Goal: Information Seeking & Learning: Find specific page/section

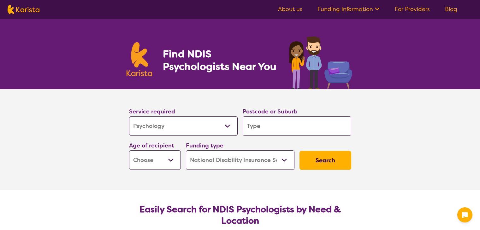
select select "Psychology"
select select "NDIS"
select select "Psychology"
select select "NDIS"
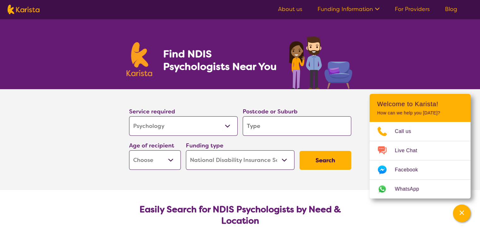
click at [254, 131] on input "search" at bounding box center [297, 126] width 109 height 20
type input "k"
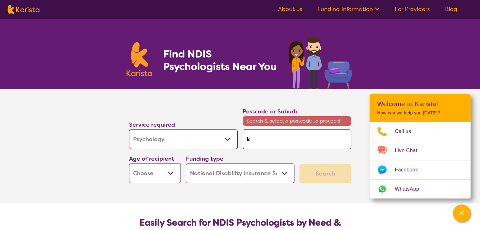
type input "ko"
type input "kog"
type input "koga"
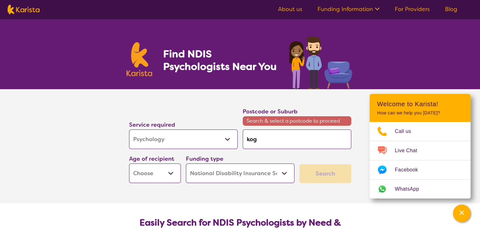
type input "koga"
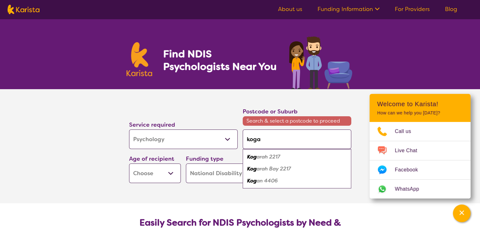
type input "kogar"
type input "kogara"
type input "kogarah"
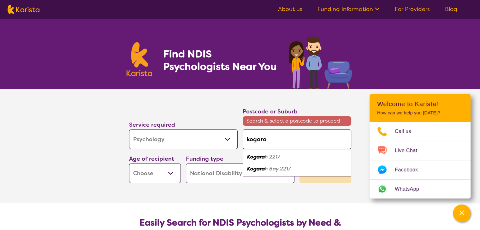
type input "kogarah"
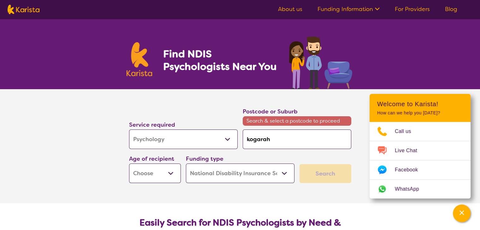
click at [179, 145] on select "Allied Health Assistant Assessment ([MEDICAL_DATA] or [MEDICAL_DATA]) Behaviour…" at bounding box center [183, 140] width 109 height 20
click at [129, 130] on select "Allied Health Assistant Assessment ([MEDICAL_DATA] or [MEDICAL_DATA]) Behaviour…" at bounding box center [183, 140] width 109 height 20
click at [165, 174] on select "Early Childhood - 0 to 9 Child - 10 to 11 Adolescent - 12 to 17 Adult - 18 to 6…" at bounding box center [155, 174] width 52 height 20
select select "AD"
click at [129, 164] on select "Early Childhood - 0 to 9 Child - 10 to 11 Adolescent - 12 to 17 Adult - 18 to 6…" at bounding box center [155, 174] width 52 height 20
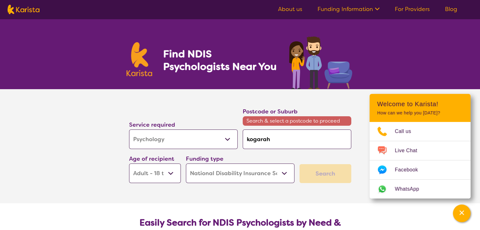
select select "AD"
click at [276, 177] on select "Home Care Package (HCP) National Disability Insurance Scheme (NDIS) I don't know" at bounding box center [240, 174] width 109 height 20
click at [186, 164] on select "Home Care Package (HCP) National Disability Insurance Scheme (NDIS) I don't know" at bounding box center [240, 174] width 109 height 20
click at [310, 144] on input "kogarah" at bounding box center [297, 140] width 109 height 20
type input "kogara"
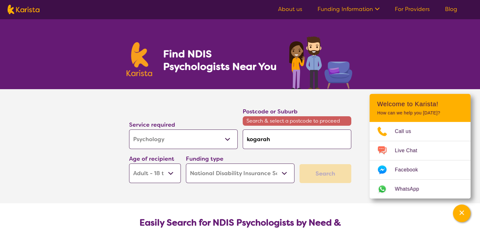
type input "kogara"
type input "kogar"
type input "koga"
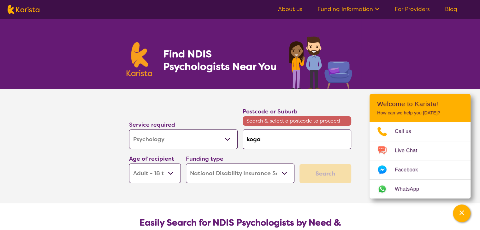
type input "kog"
type input "ko"
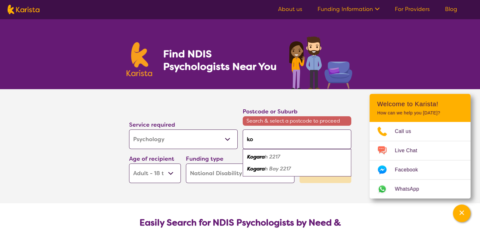
type input "k"
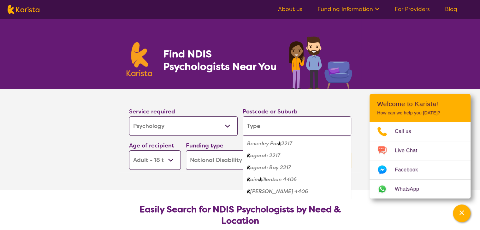
click at [278, 153] on em "ogarah 2217" at bounding box center [265, 155] width 30 height 7
type input "2217"
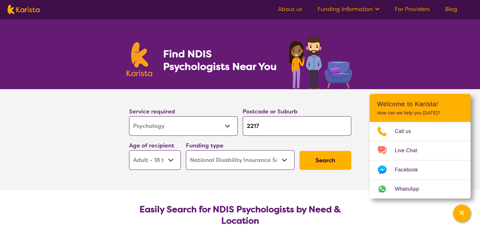
click at [344, 168] on button "Search" at bounding box center [325, 160] width 52 height 19
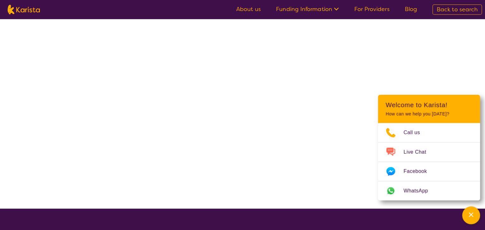
click at [344, 168] on div at bounding box center [242, 113] width 485 height 188
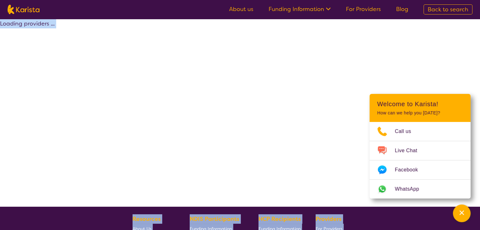
select select "by_score"
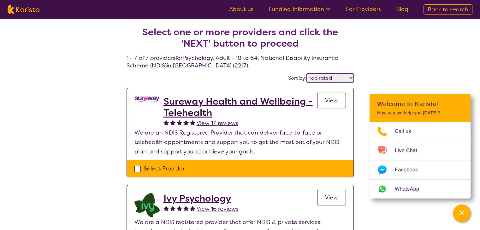
select select "Psychology"
select select "AD"
select select "NDIS"
select select "Psychology"
select select "AD"
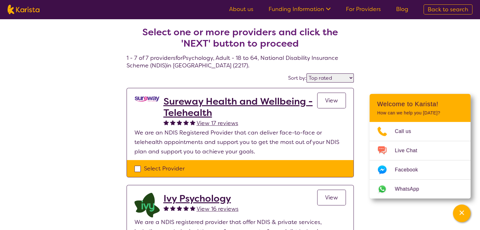
select select "NDIS"
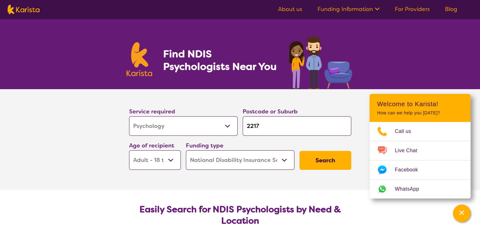
click at [459, 211] on icon "Channel Menu" at bounding box center [462, 213] width 6 height 6
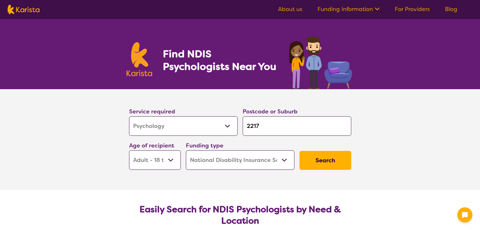
select select "Psychology"
select select "AD"
select select "NDIS"
select select "Psychology"
select select "AD"
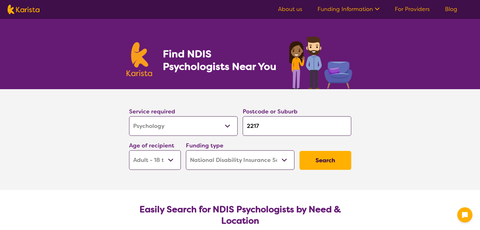
select select "NDIS"
select select "Psychology"
select select "AD"
select select "NDIS"
select select "Psychology"
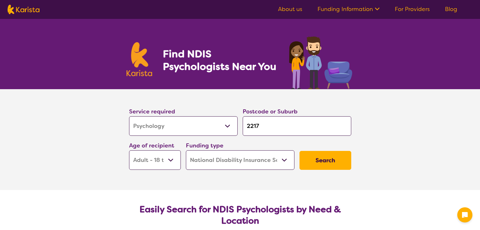
select select "AD"
select select "NDIS"
